Goal: Task Accomplishment & Management: Use online tool/utility

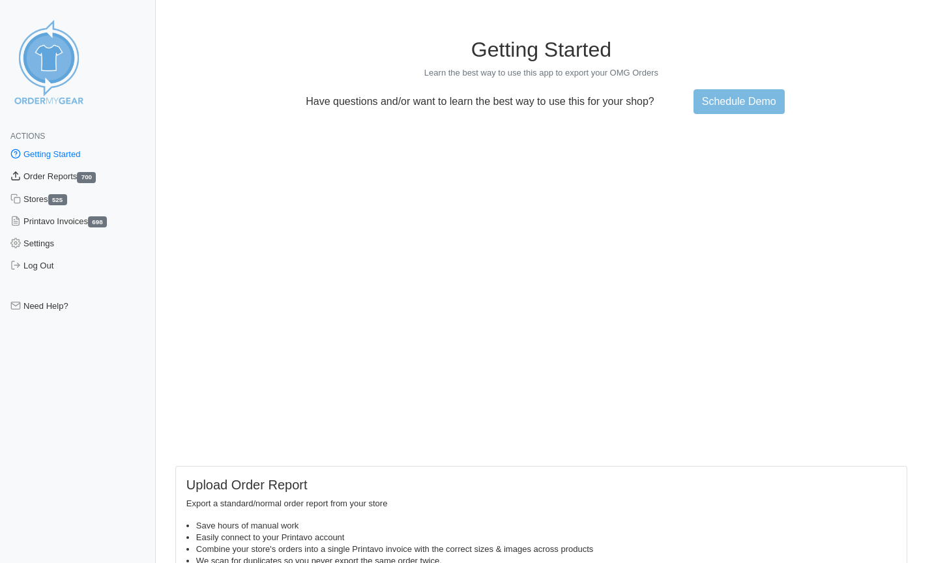
click at [67, 175] on link "Order Reports 700" at bounding box center [78, 177] width 156 height 22
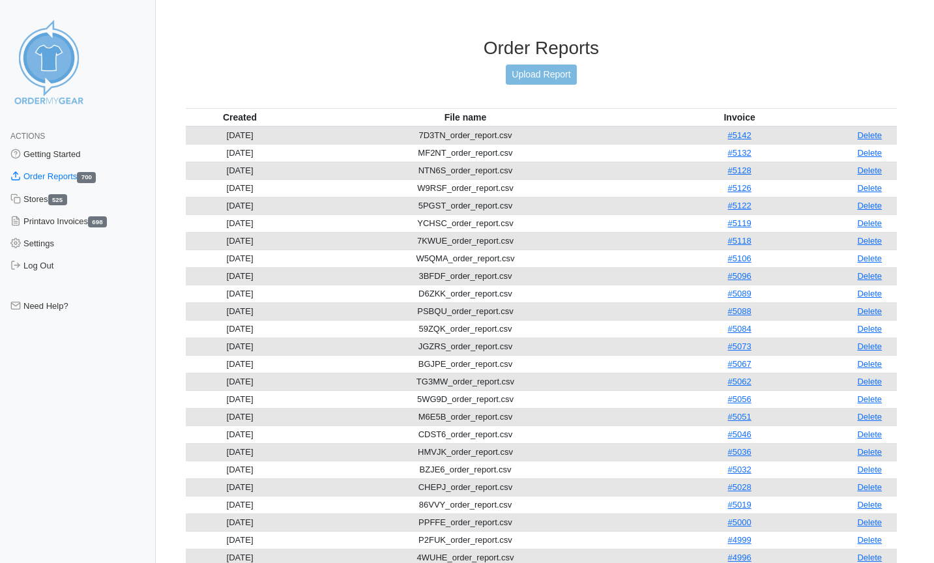
click at [543, 82] on link "Upload Report" at bounding box center [541, 75] width 70 height 20
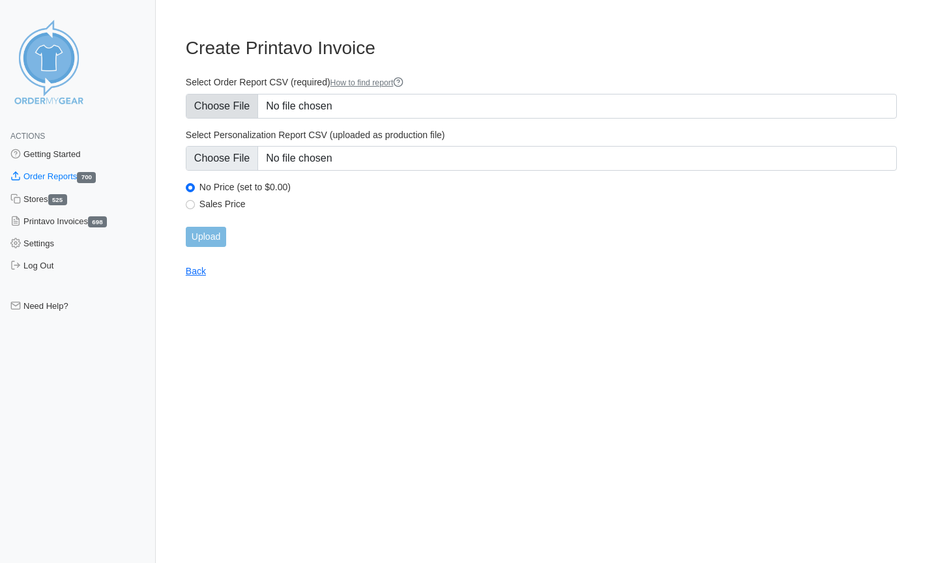
click at [232, 106] on input "Select Order Report CSV (required) How to find report" at bounding box center [541, 106] width 711 height 25
type input "C:\fakepath\G9X5M_order_report.csv"
click at [222, 228] on input "Upload" at bounding box center [206, 237] width 40 height 20
